Goal: Use online tool/utility: Utilize a website feature to perform a specific function

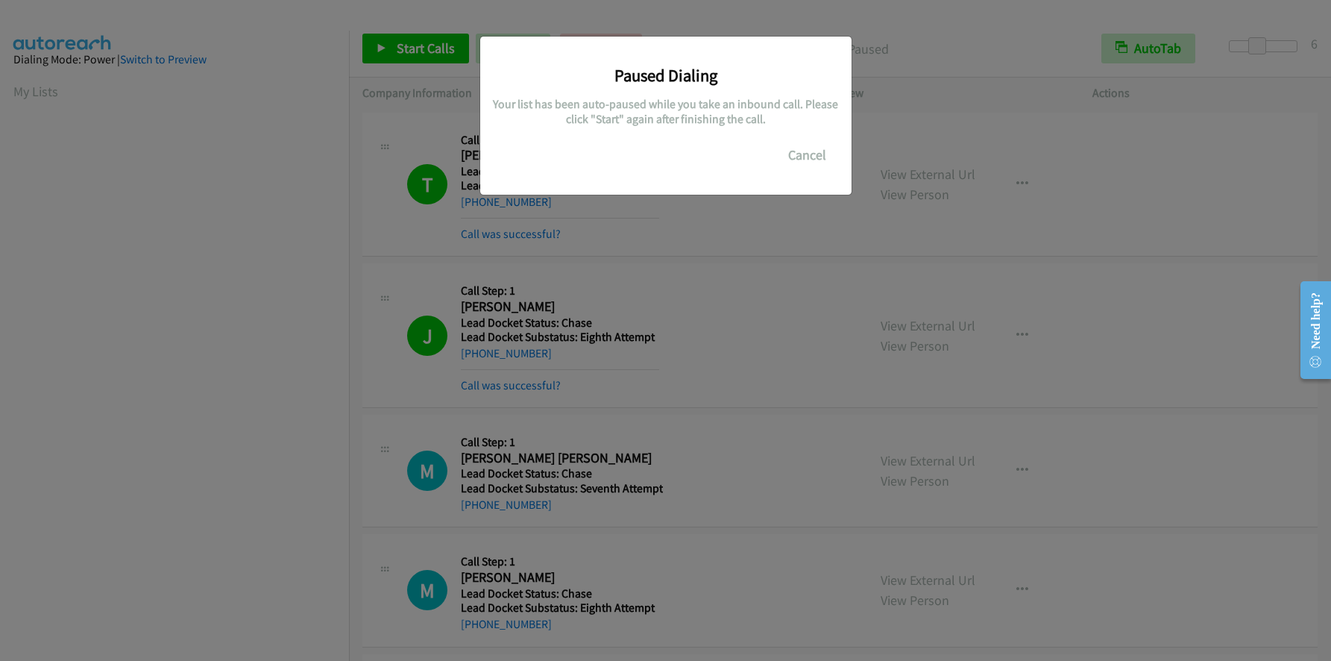
scroll to position [176, 0]
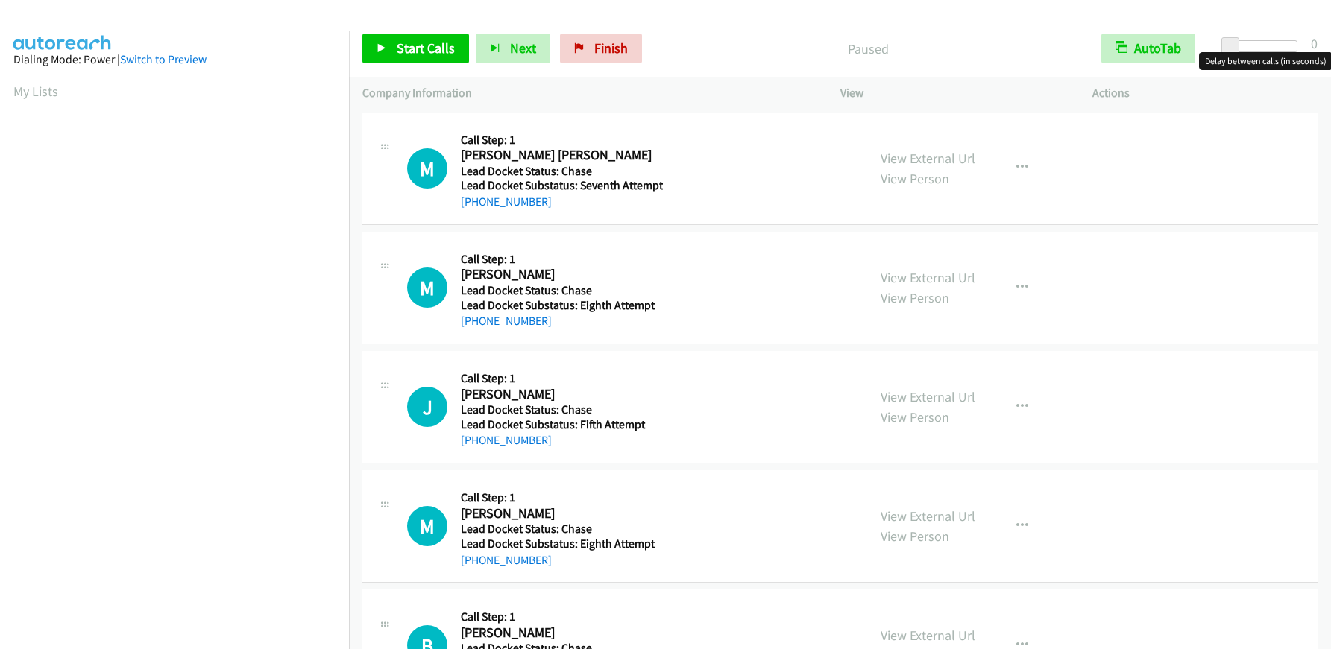
click at [1230, 37] on span at bounding box center [1230, 46] width 18 height 18
drag, startPoint x: 1230, startPoint y: 37, endPoint x: 1259, endPoint y: 40, distance: 30.0
click at [1259, 40] on span at bounding box center [1262, 46] width 18 height 18
click at [1259, 47] on span at bounding box center [1262, 46] width 18 height 18
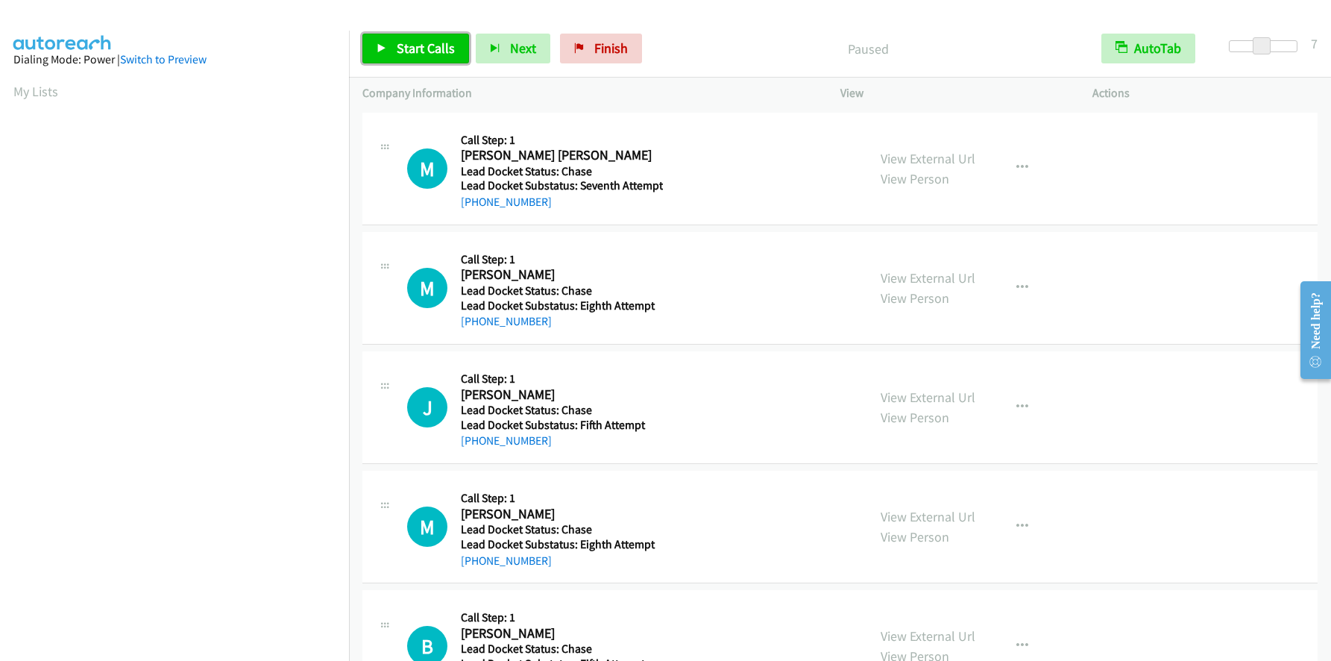
click at [418, 51] on span "Start Calls" at bounding box center [426, 48] width 58 height 17
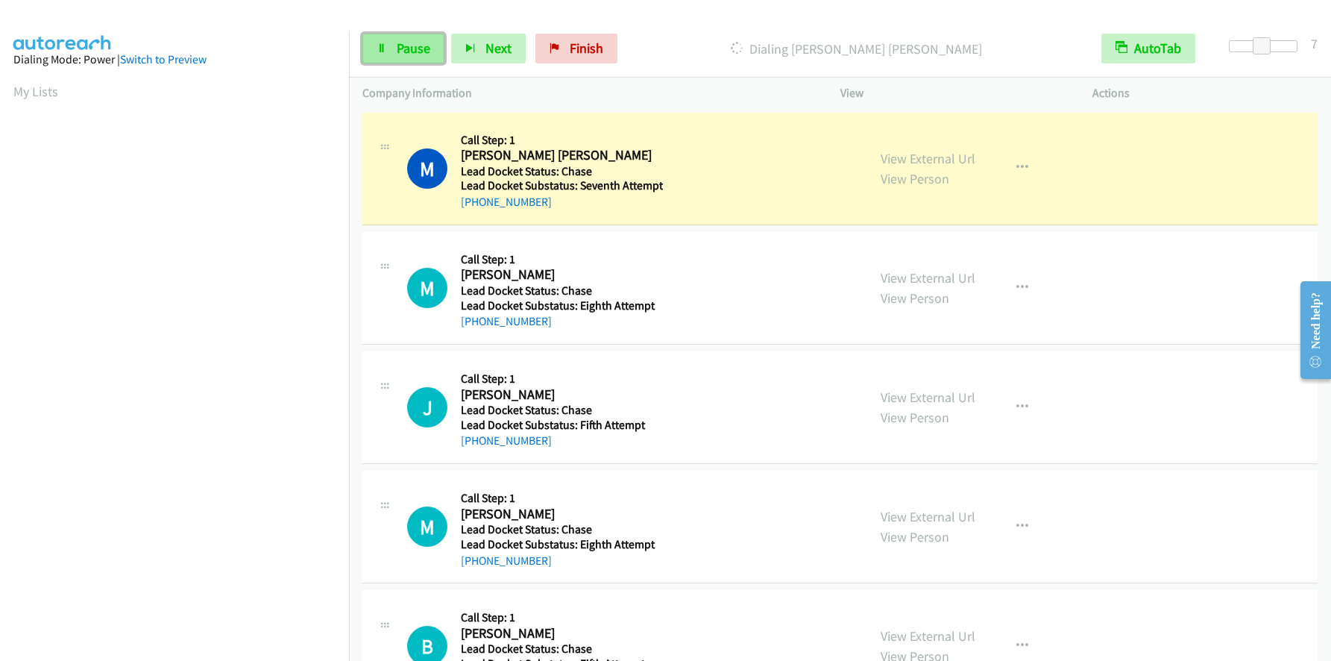
click at [407, 38] on link "Pause" at bounding box center [403, 49] width 82 height 30
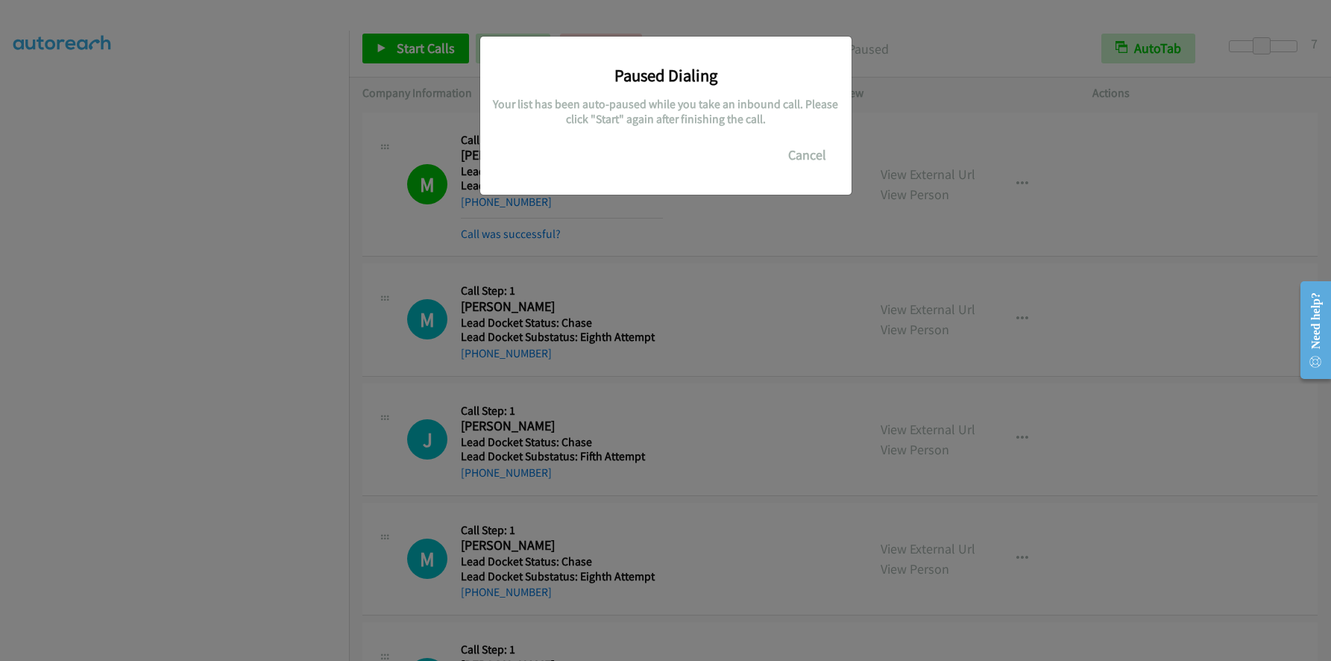
scroll to position [176, 0]
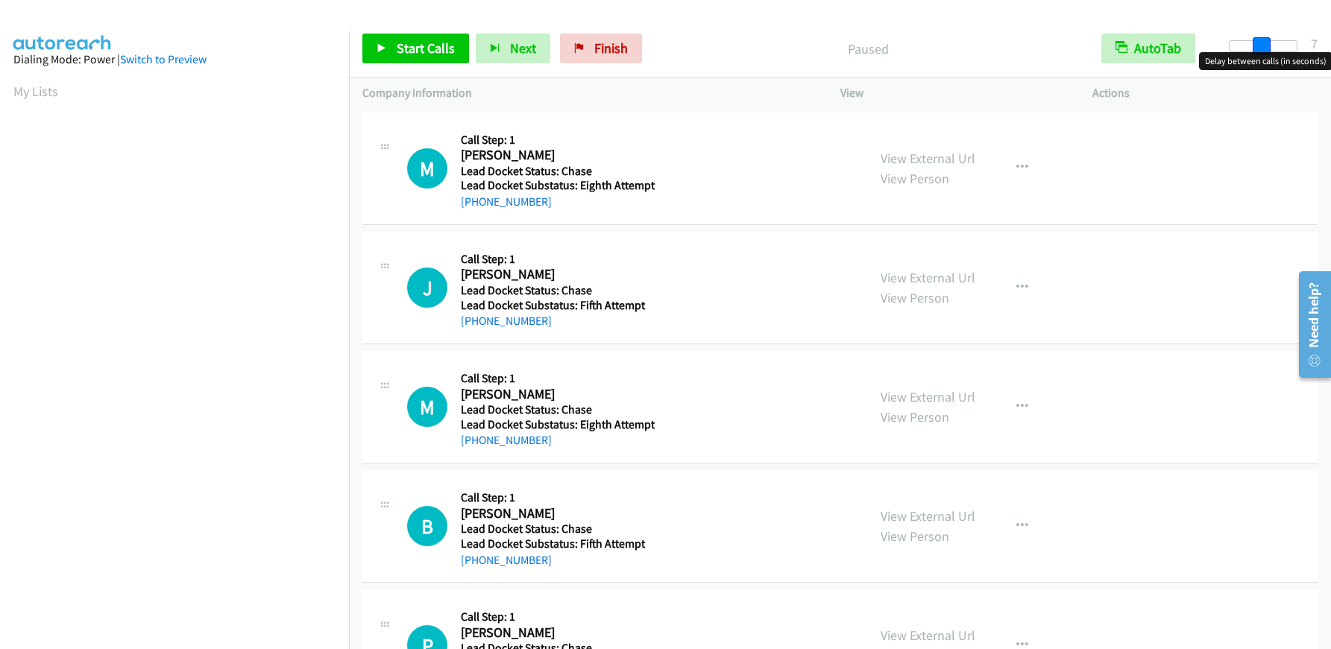
drag, startPoint x: 1233, startPoint y: 49, endPoint x: 1262, endPoint y: 43, distance: 29.7
click at [1262, 43] on span at bounding box center [1262, 46] width 18 height 18
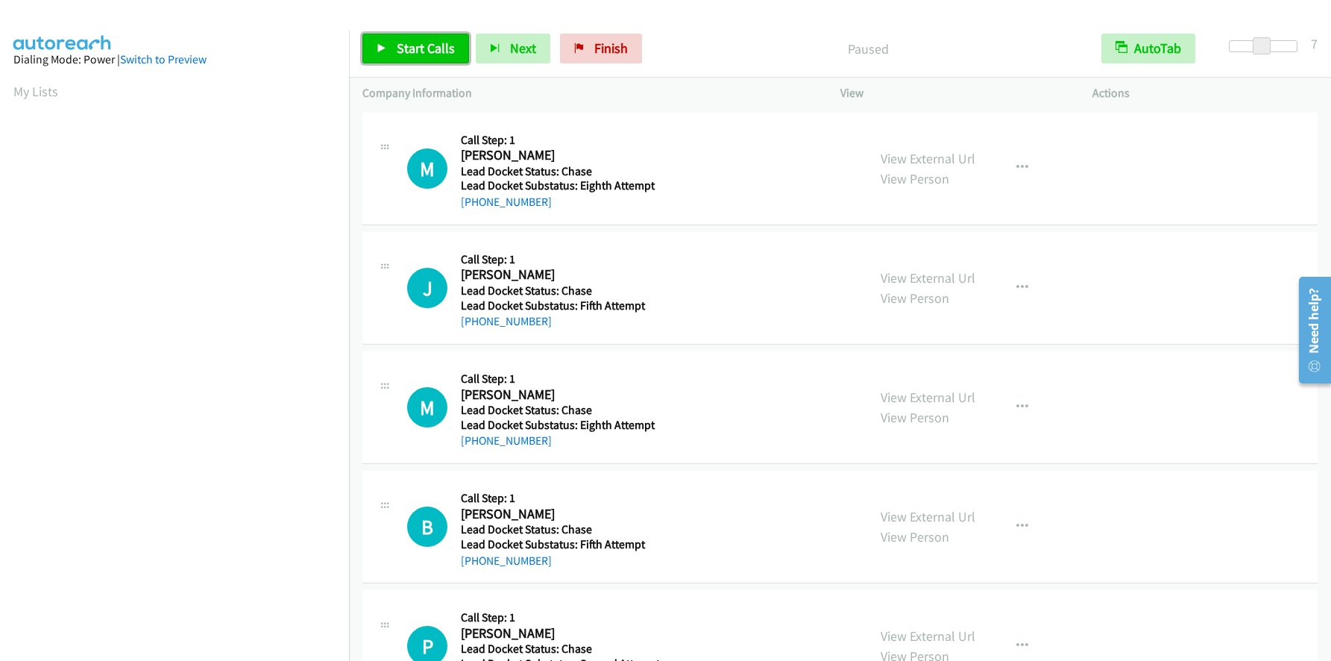
click at [399, 47] on span "Start Calls" at bounding box center [426, 48] width 58 height 17
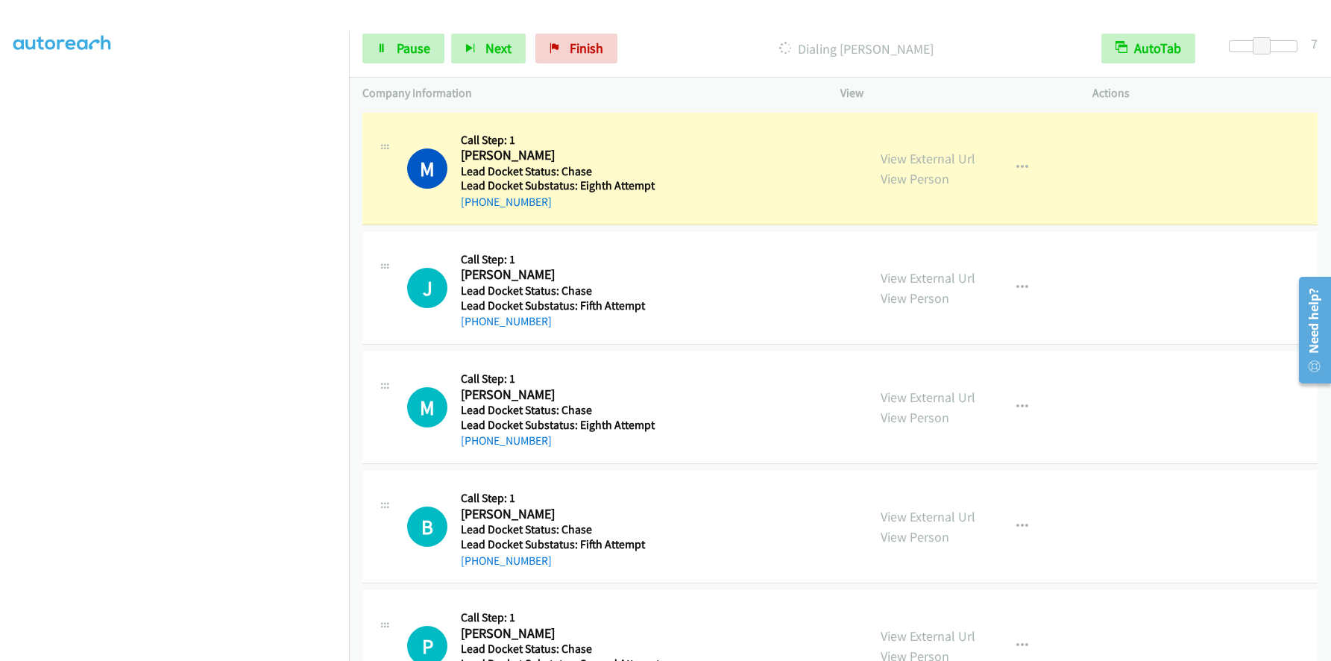
scroll to position [175, 0]
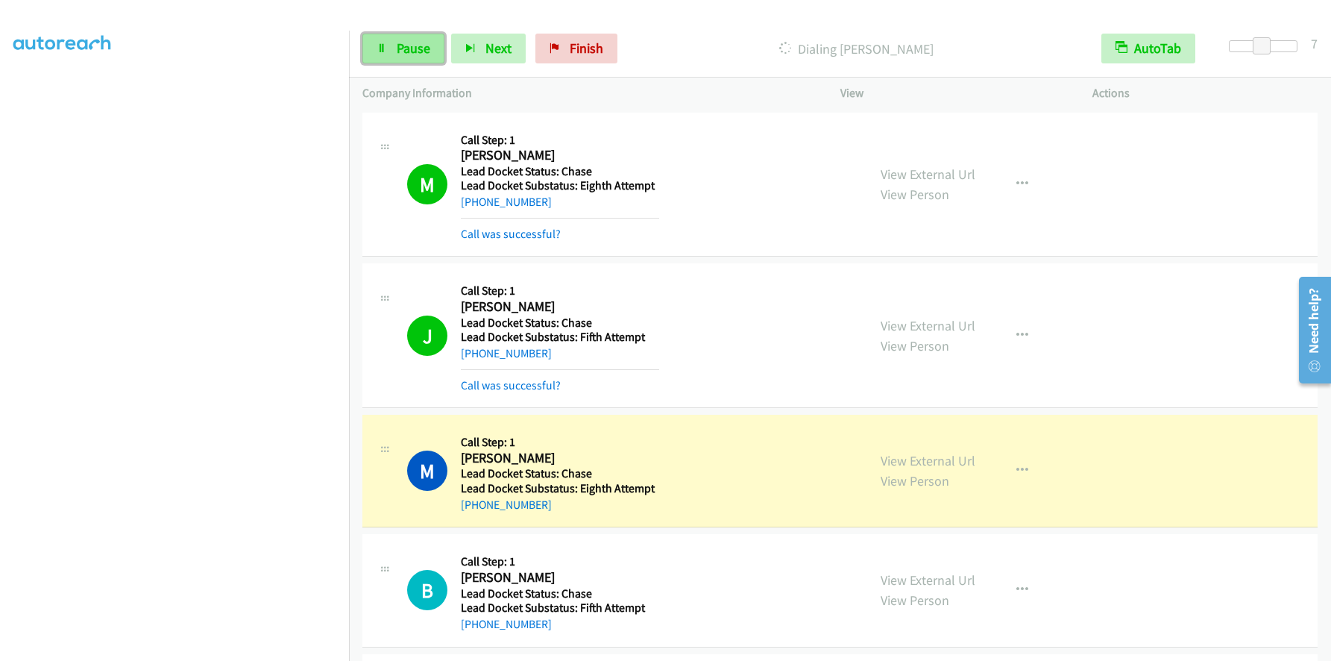
click at [421, 47] on span "Pause" at bounding box center [414, 48] width 34 height 17
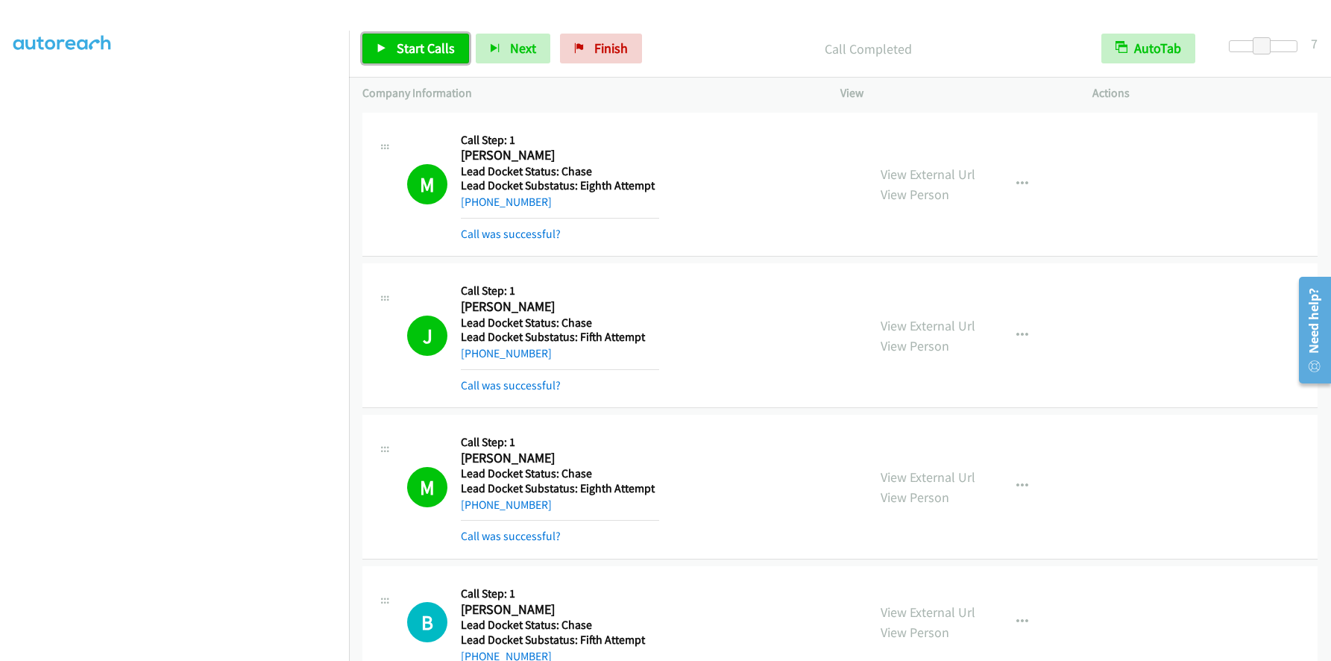
click at [393, 47] on link "Start Calls" at bounding box center [415, 49] width 107 height 30
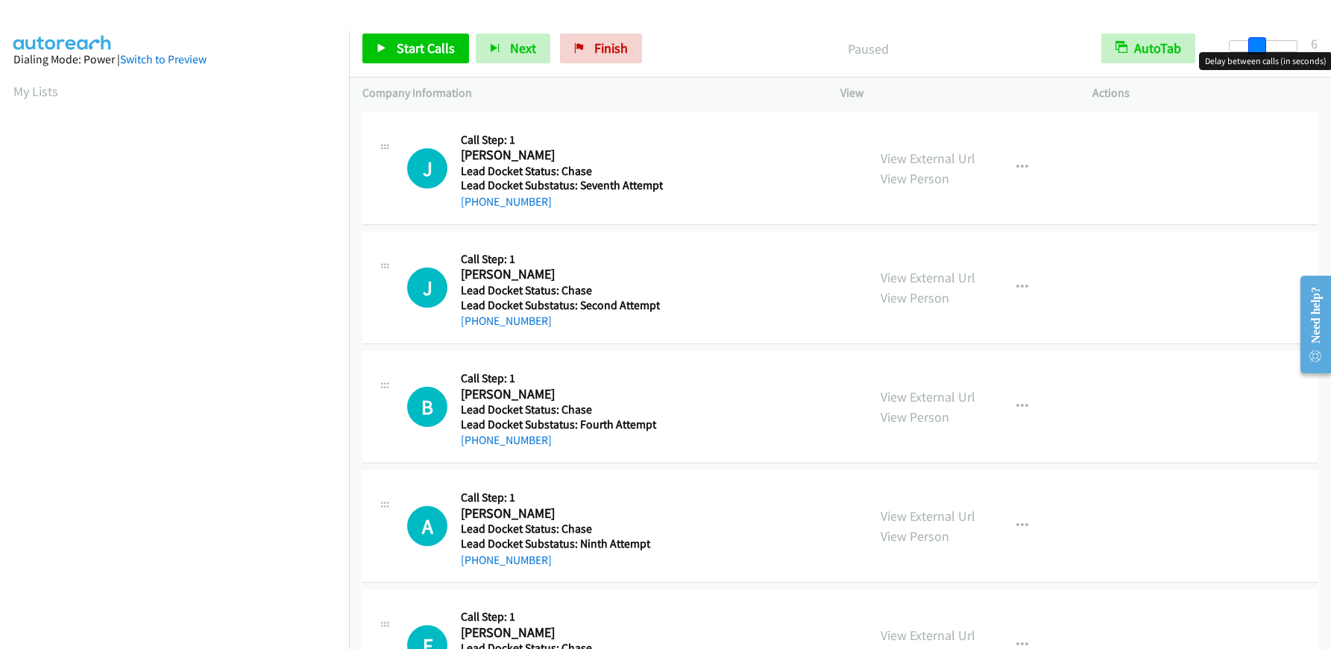
drag, startPoint x: 1236, startPoint y: 43, endPoint x: 1263, endPoint y: 38, distance: 28.0
click at [1263, 38] on span at bounding box center [1257, 46] width 18 height 18
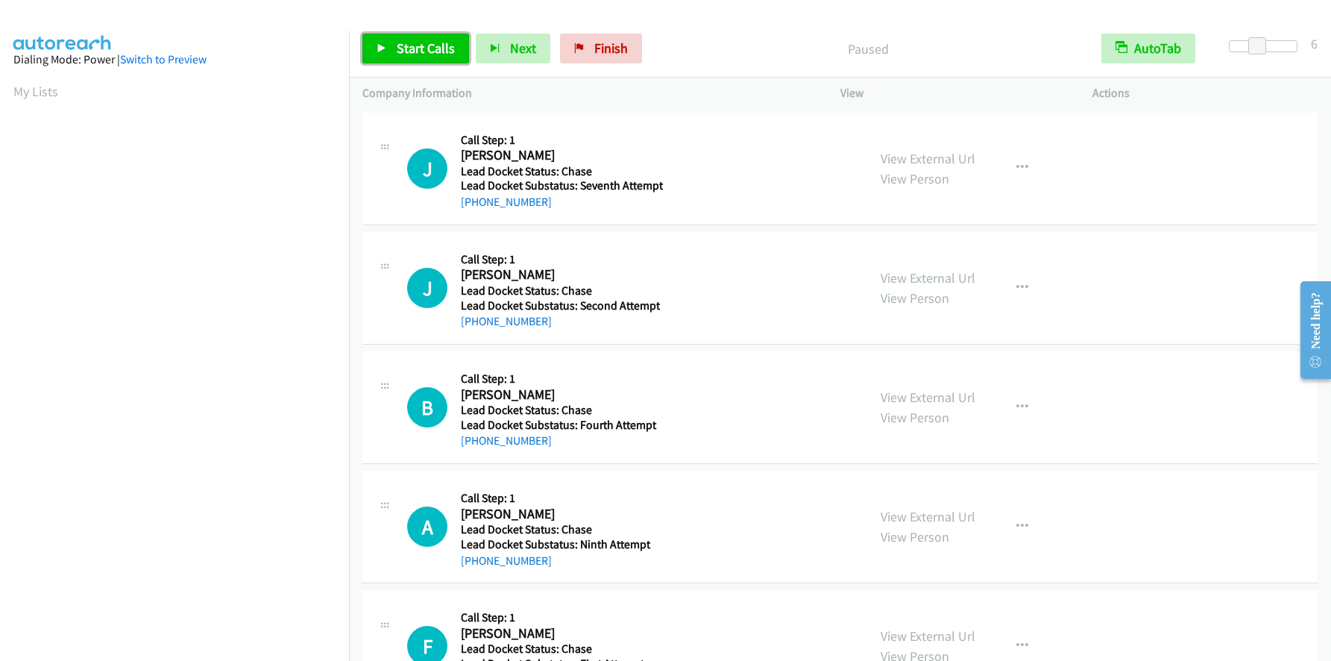
drag, startPoint x: 435, startPoint y: 40, endPoint x: 458, endPoint y: 19, distance: 31.1
click at [435, 40] on span "Start Calls" at bounding box center [426, 48] width 58 height 17
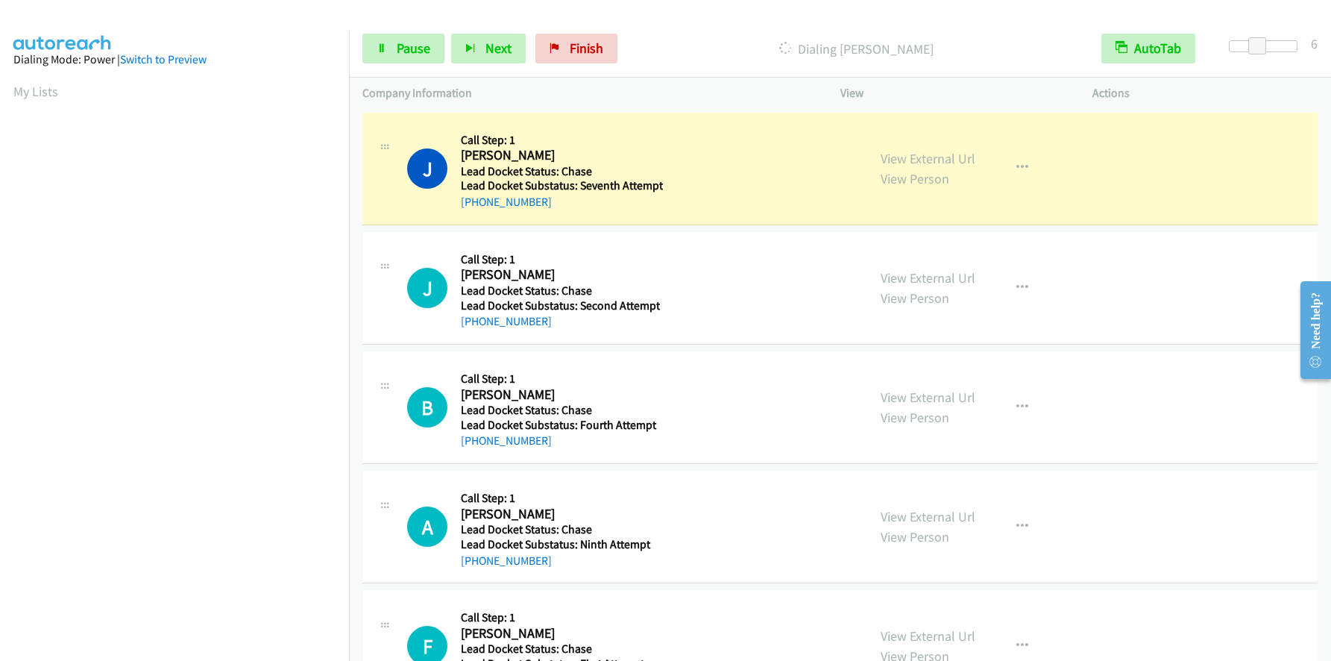
scroll to position [175, 0]
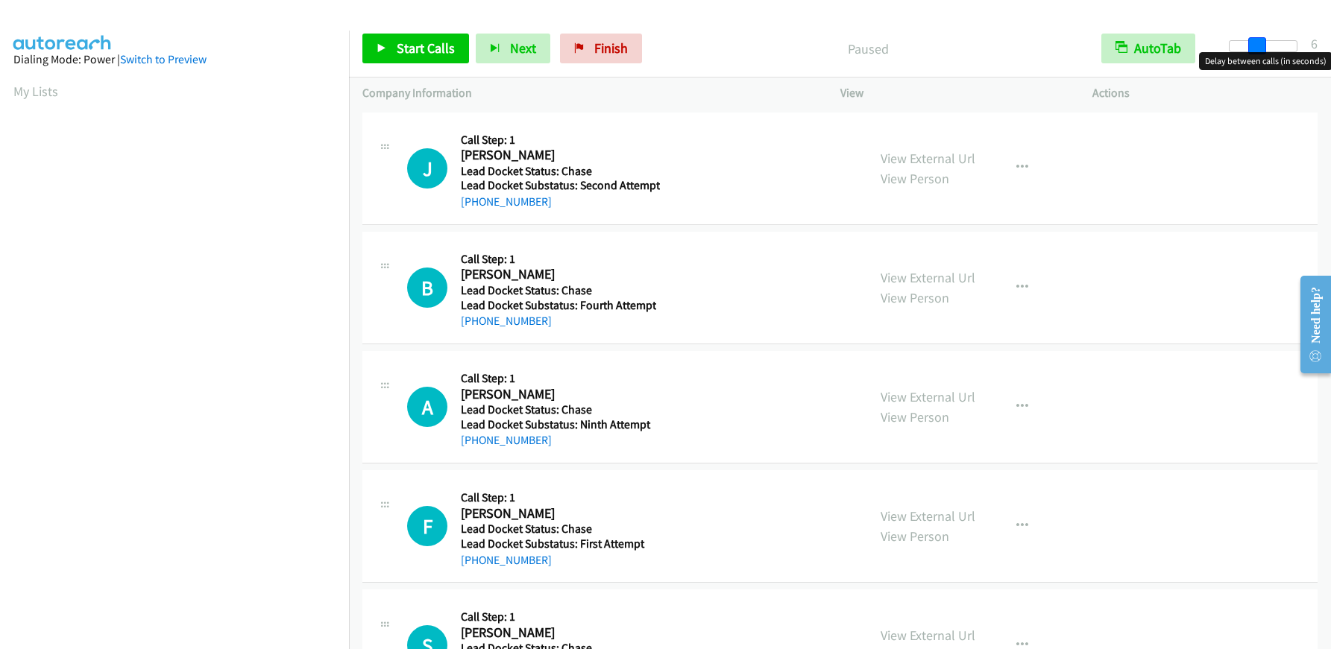
drag, startPoint x: 1226, startPoint y: 41, endPoint x: 1250, endPoint y: 47, distance: 25.3
click at [1250, 47] on span at bounding box center [1257, 46] width 18 height 18
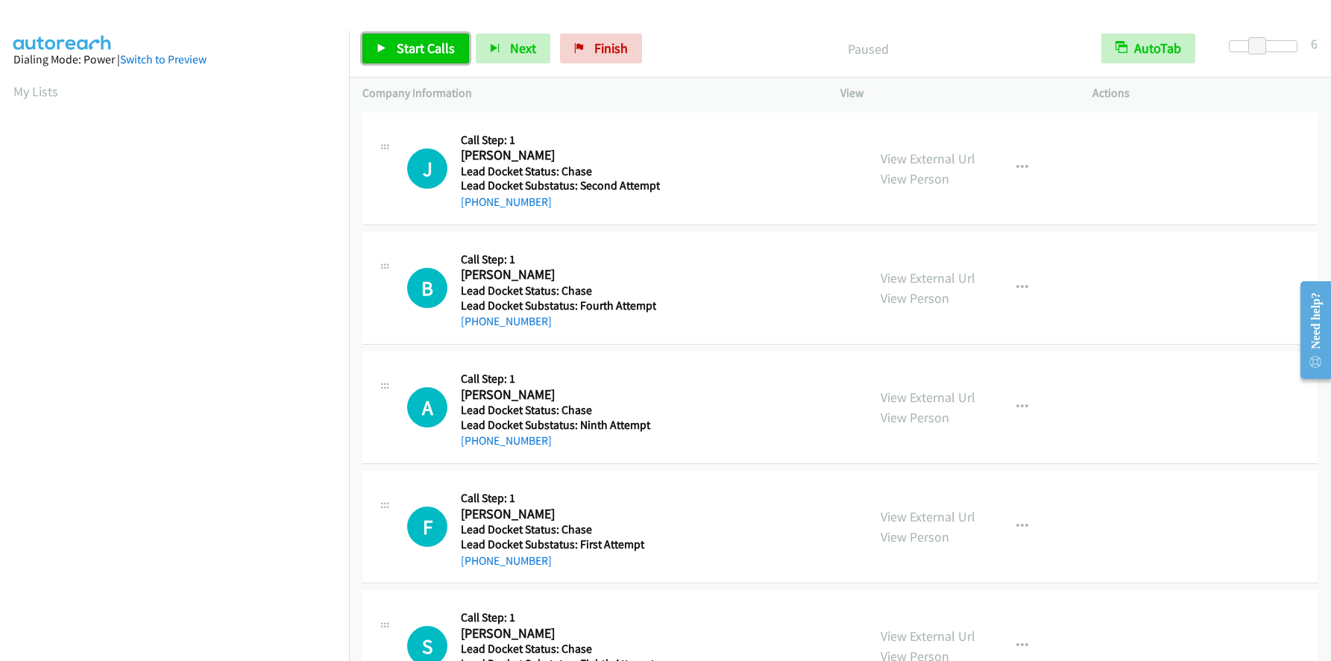
click at [407, 40] on span "Start Calls" at bounding box center [426, 48] width 58 height 17
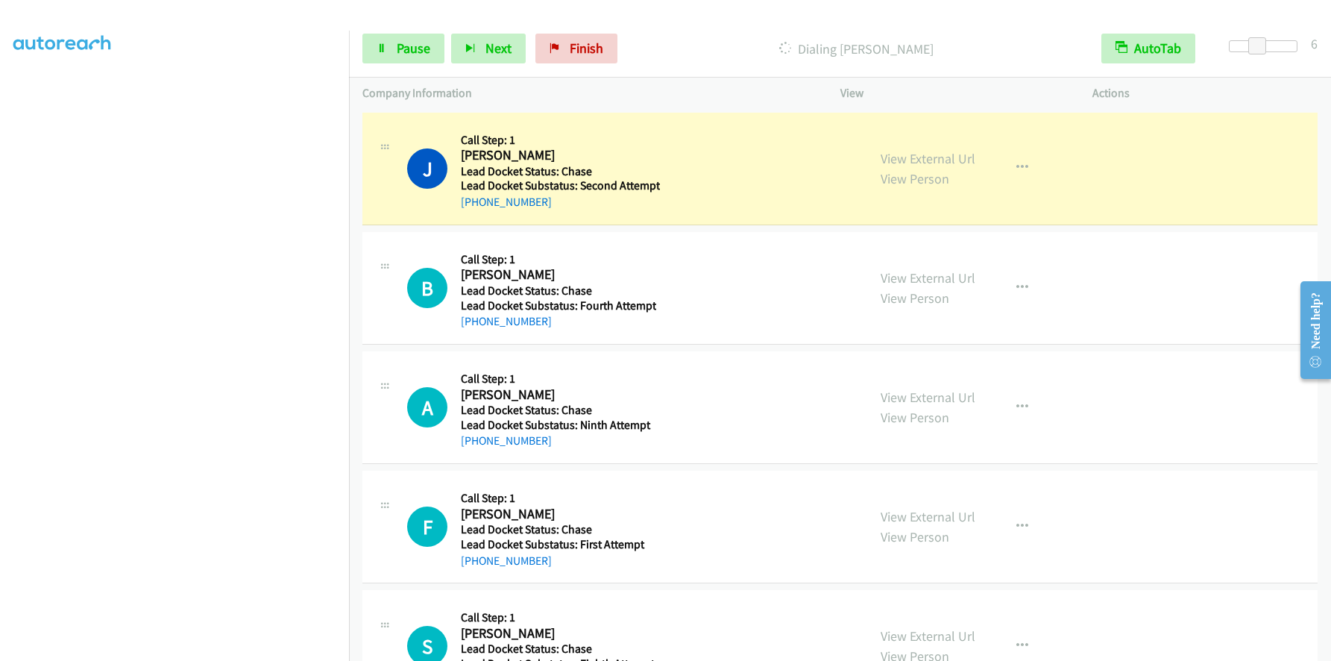
scroll to position [175, 0]
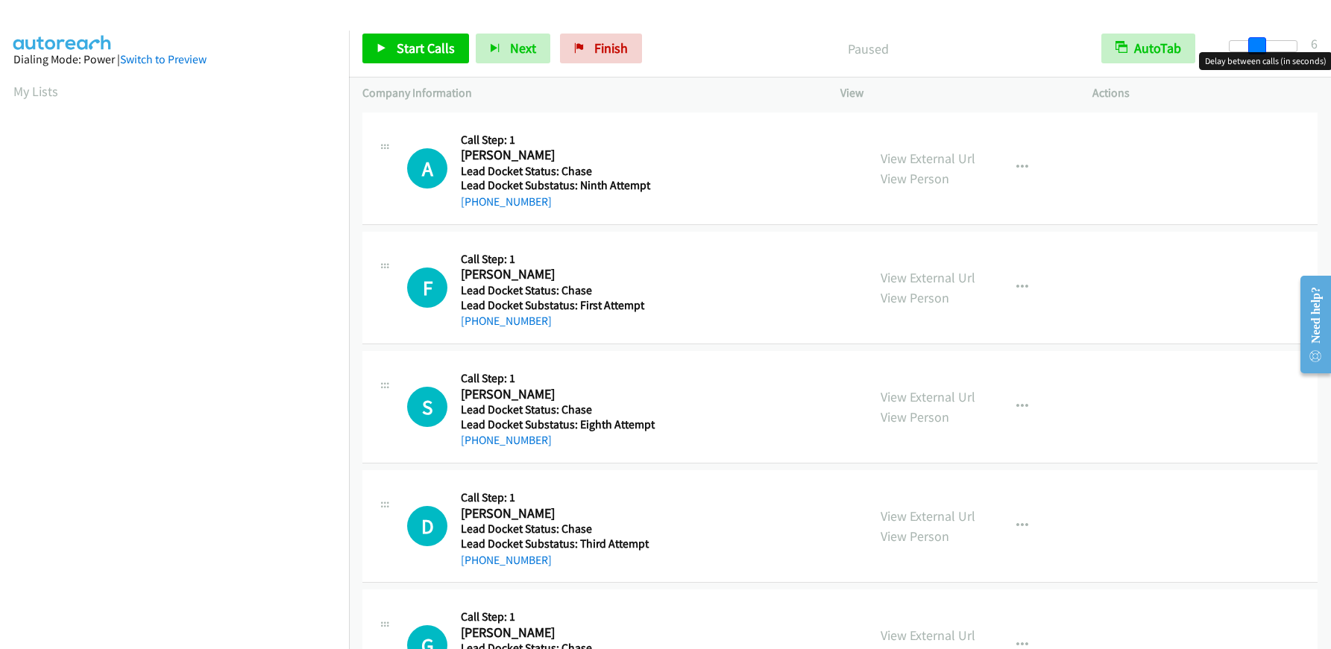
drag, startPoint x: 1233, startPoint y: 43, endPoint x: 1260, endPoint y: 43, distance: 26.9
click at [1260, 43] on span at bounding box center [1257, 46] width 18 height 18
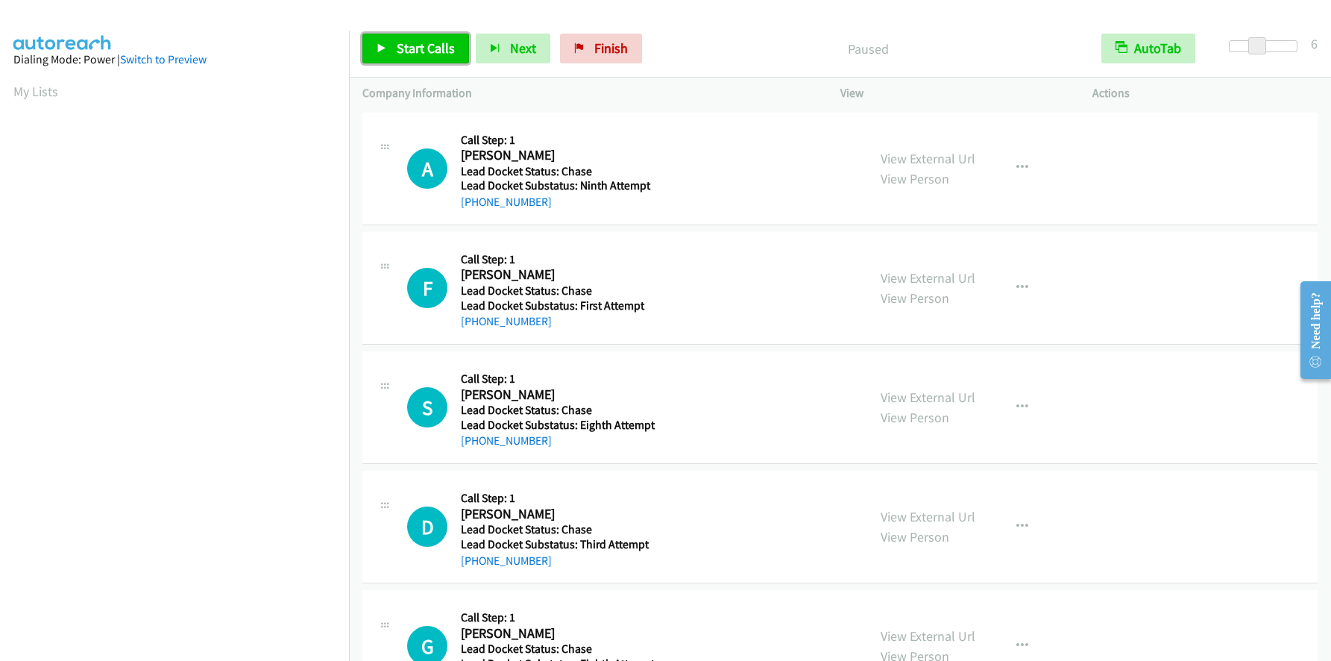
click at [397, 45] on span "Start Calls" at bounding box center [426, 48] width 58 height 17
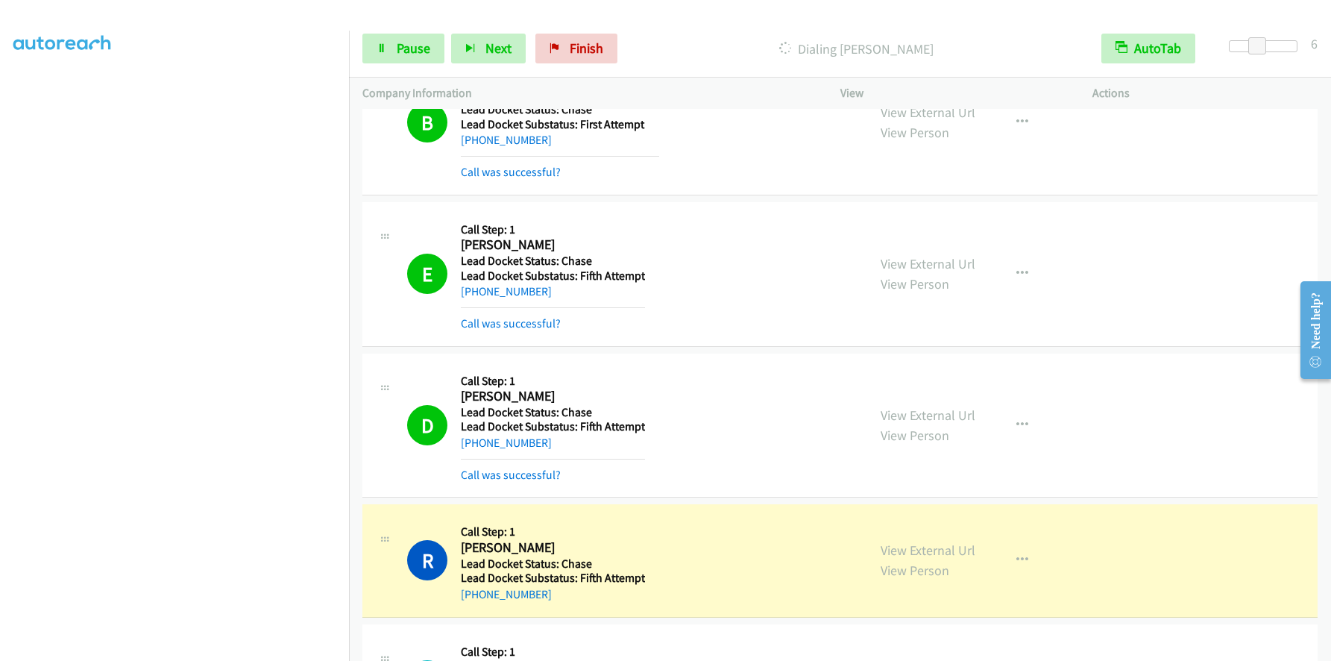
scroll to position [2386, 0]
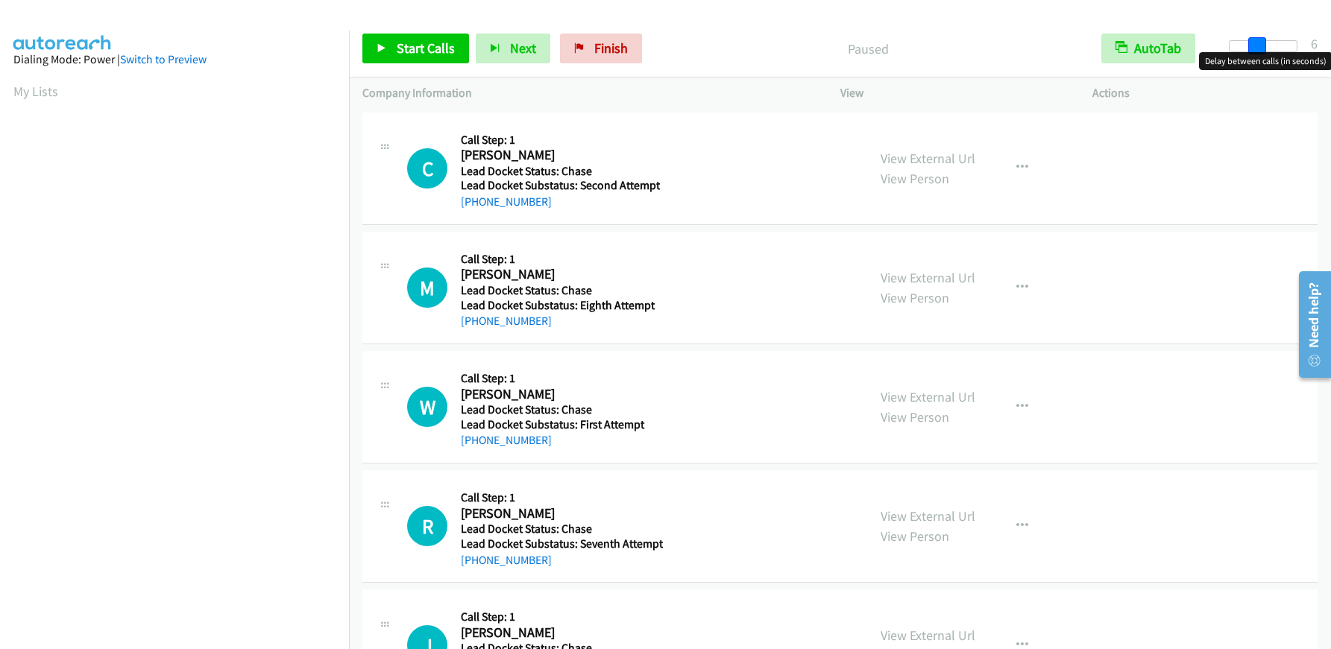
drag, startPoint x: 1237, startPoint y: 46, endPoint x: 1263, endPoint y: 45, distance: 26.1
click at [1263, 45] on span at bounding box center [1257, 46] width 18 height 18
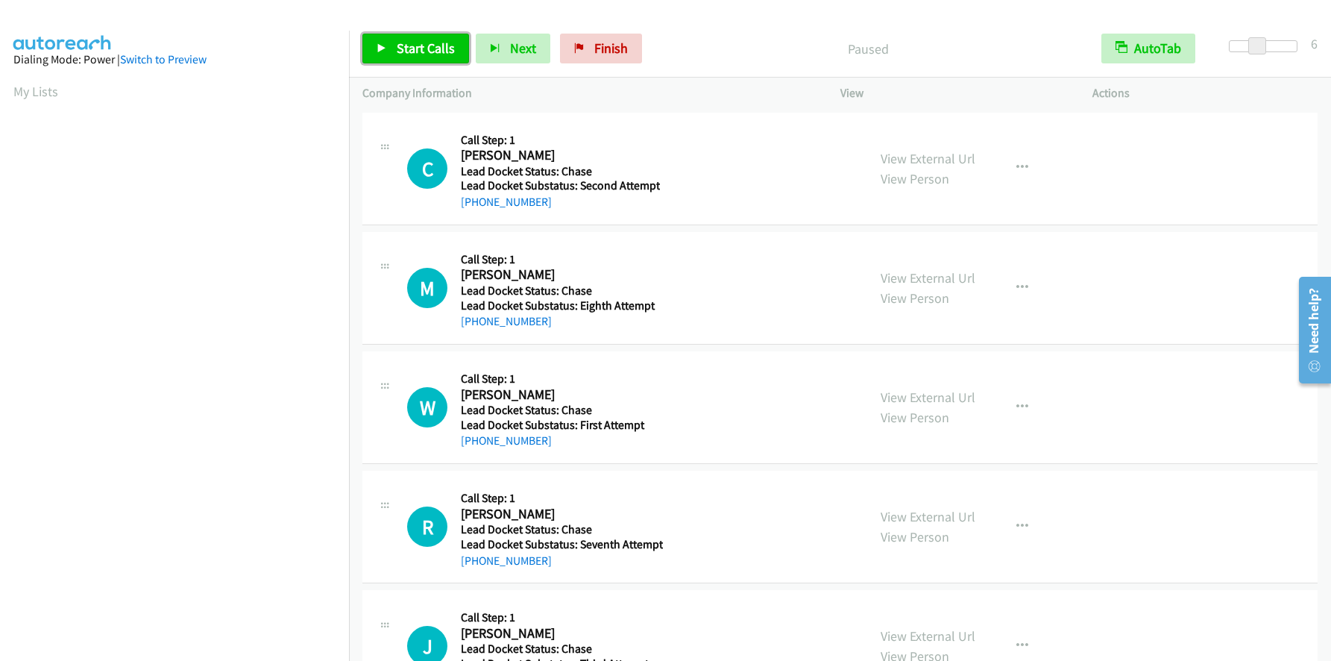
click at [409, 49] on span "Start Calls" at bounding box center [426, 48] width 58 height 17
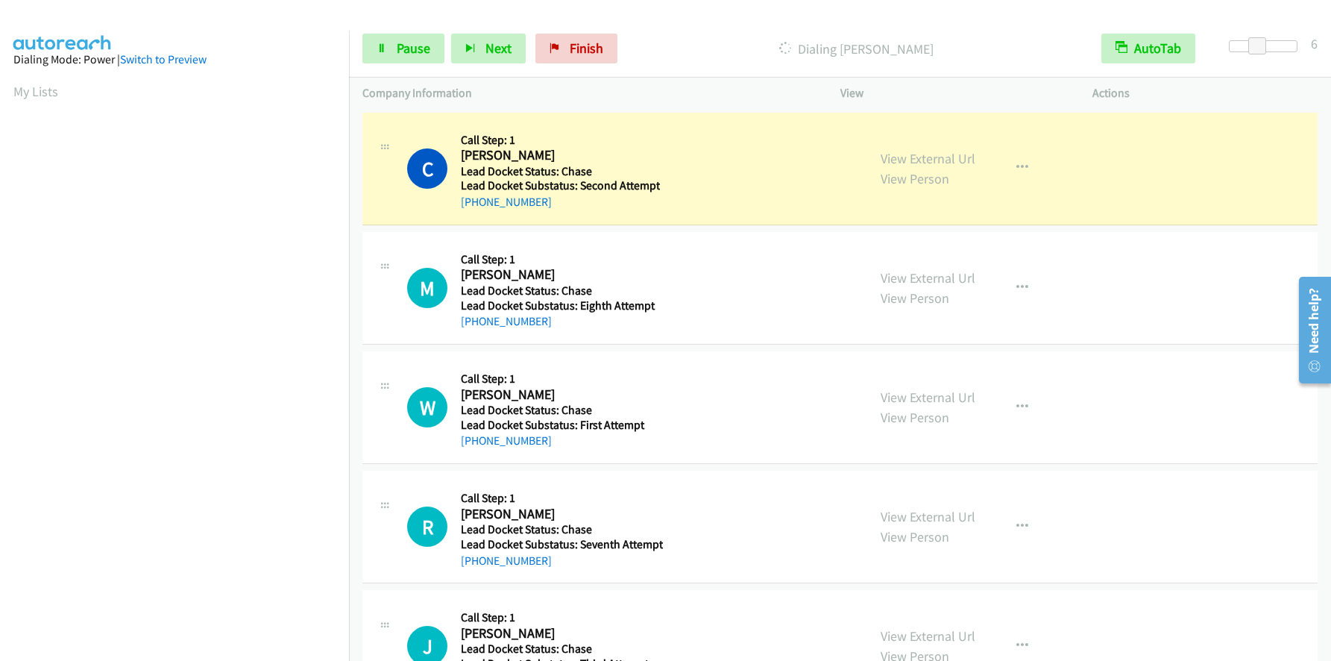
scroll to position [175, 0]
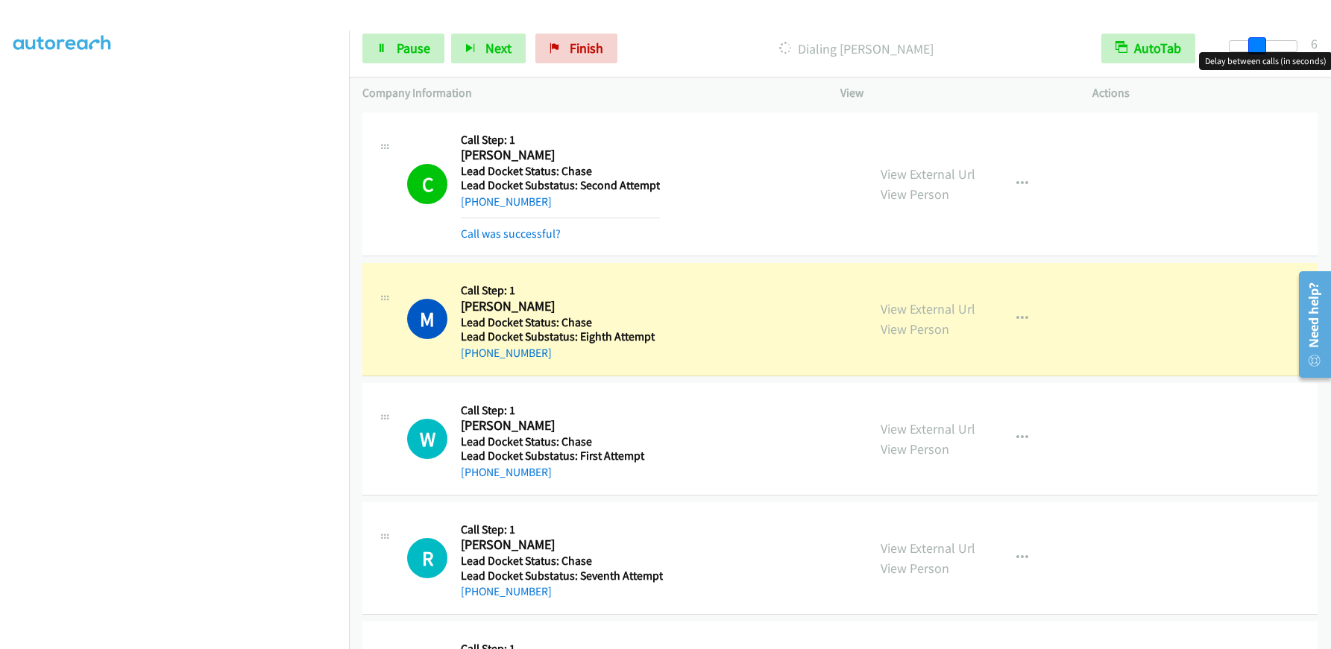
click at [1262, 44] on span at bounding box center [1257, 46] width 18 height 18
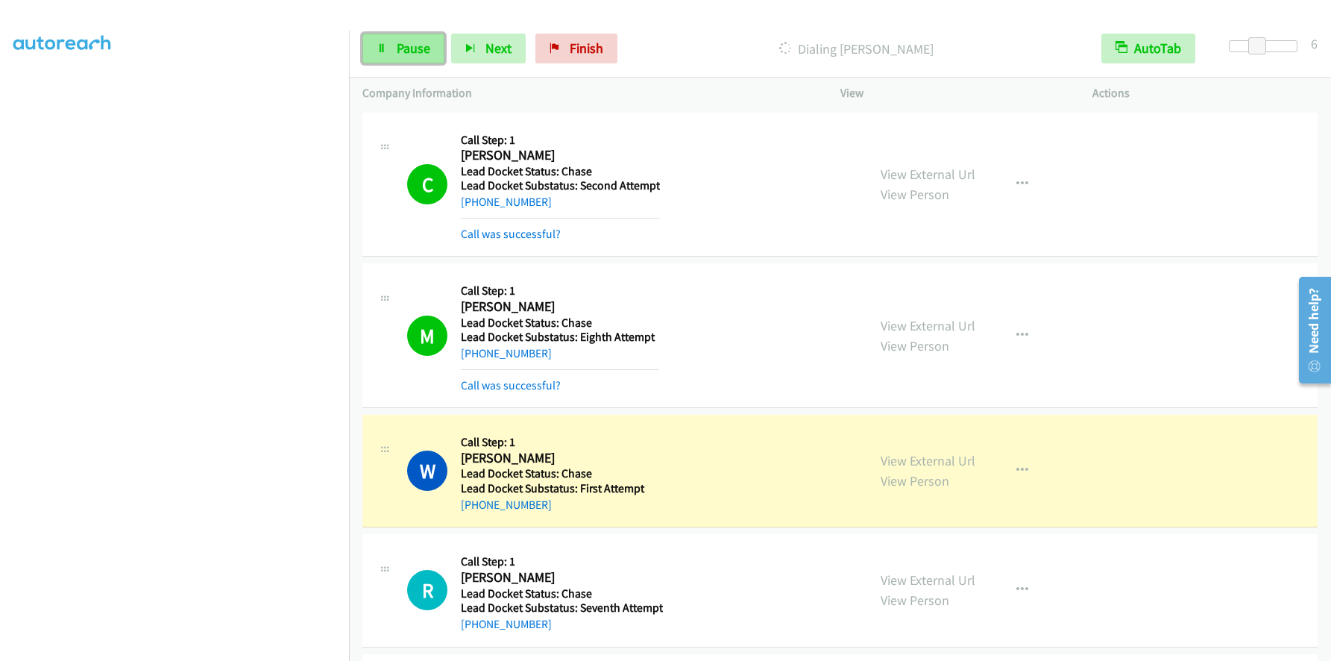
click at [401, 53] on span "Pause" at bounding box center [414, 48] width 34 height 17
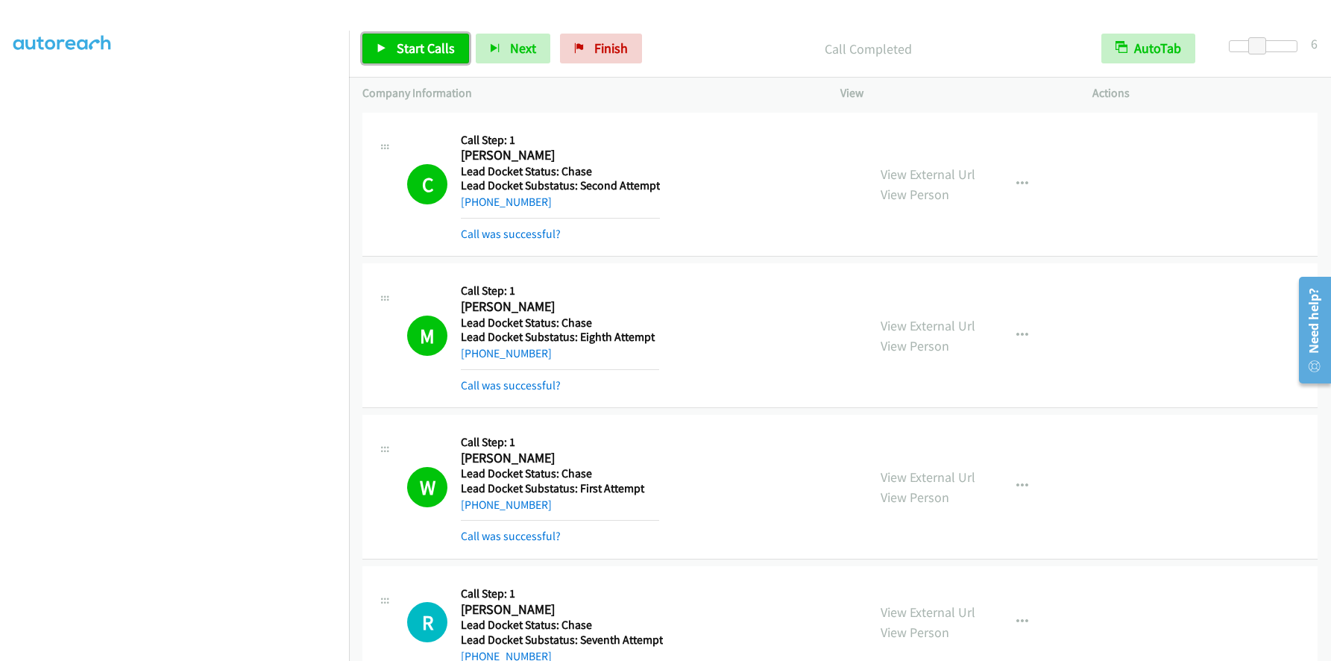
click at [410, 46] on span "Start Calls" at bounding box center [426, 48] width 58 height 17
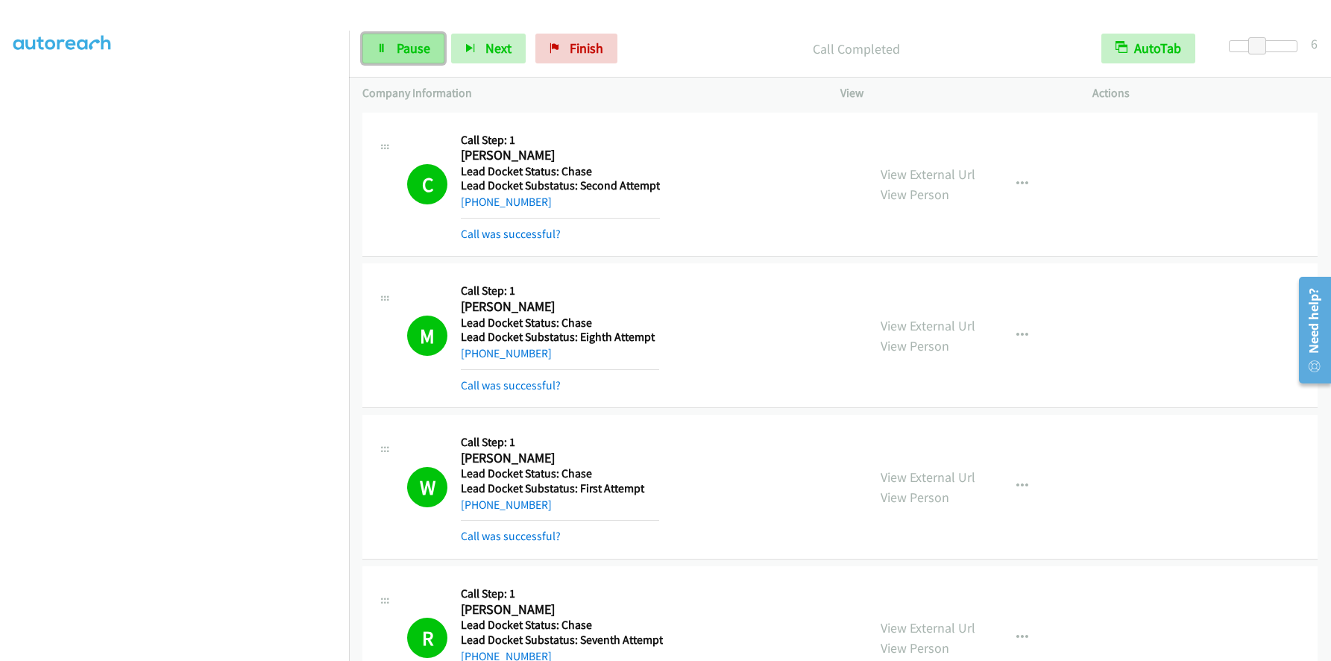
click at [418, 51] on span "Pause" at bounding box center [414, 48] width 34 height 17
